Goal: Task Accomplishment & Management: Manage account settings

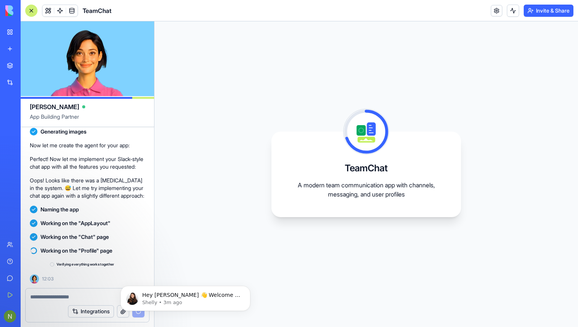
scroll to position [262, 0]
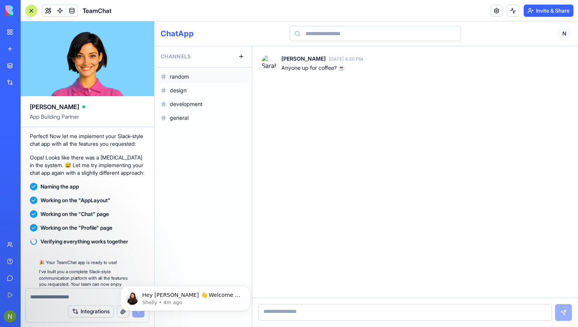
scroll to position [374, 0]
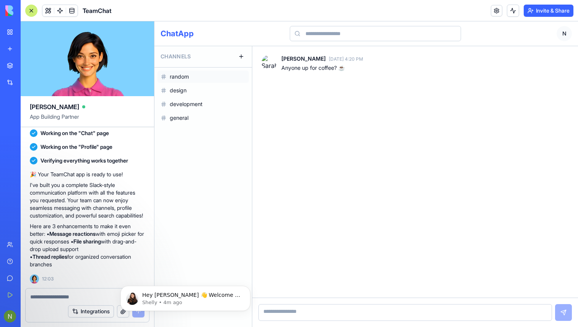
click at [293, 307] on textarea at bounding box center [404, 312] width 293 height 17
type textarea "*****"
click at [562, 314] on button at bounding box center [563, 312] width 17 height 17
click at [247, 288] on icon "Dismiss notification" at bounding box center [247, 288] width 3 height 3
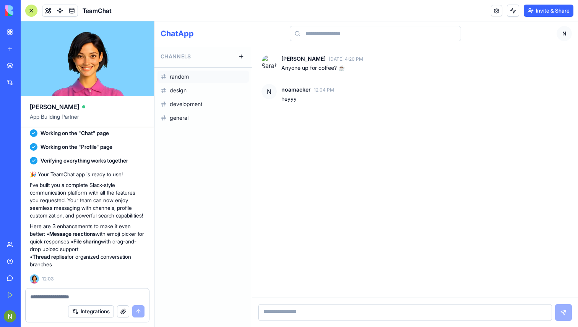
click at [204, 111] on div "random design development general" at bounding box center [202, 98] width 97 height 60
click at [202, 114] on button "general" at bounding box center [202, 118] width 91 height 12
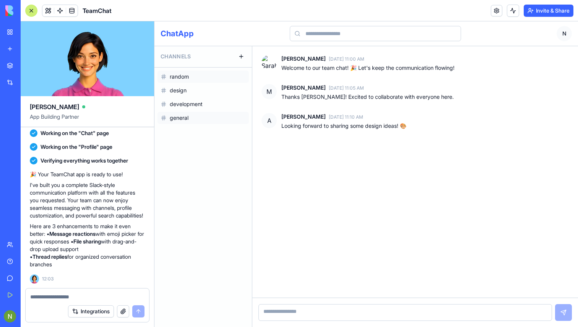
click at [199, 75] on button "random" at bounding box center [202, 77] width 91 height 12
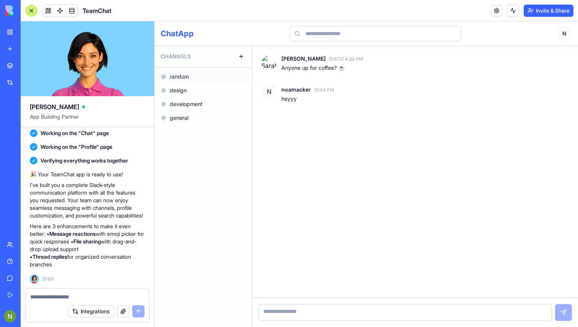
click at [556, 15] on button "Invite & Share" at bounding box center [548, 11] width 50 height 12
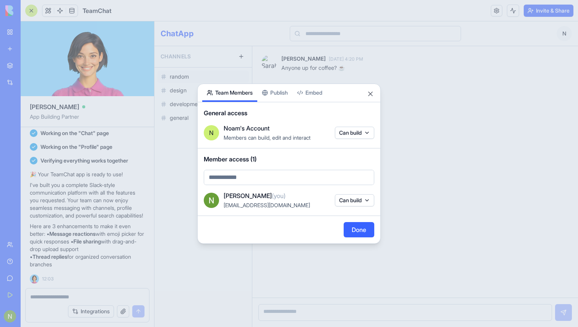
click at [283, 97] on div "Share App Team Members Publish Embed General access N Noam's Account Members ca…" at bounding box center [288, 164] width 183 height 160
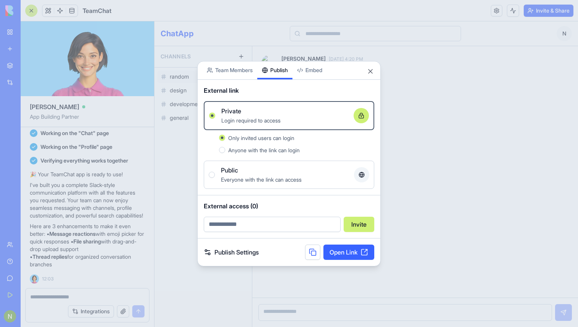
click at [228, 150] on div "Anyone with the link can login" at bounding box center [296, 150] width 155 height 9
click at [225, 150] on button "Anyone with the link can login" at bounding box center [222, 150] width 6 height 6
click at [211, 173] on button "Public Everyone with the link can access" at bounding box center [212, 175] width 6 height 6
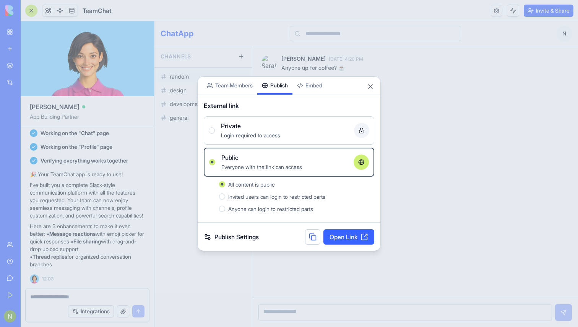
click at [311, 237] on button at bounding box center [312, 237] width 15 height 15
click at [469, 112] on div at bounding box center [289, 163] width 578 height 327
